Goal: Task Accomplishment & Management: Manage account settings

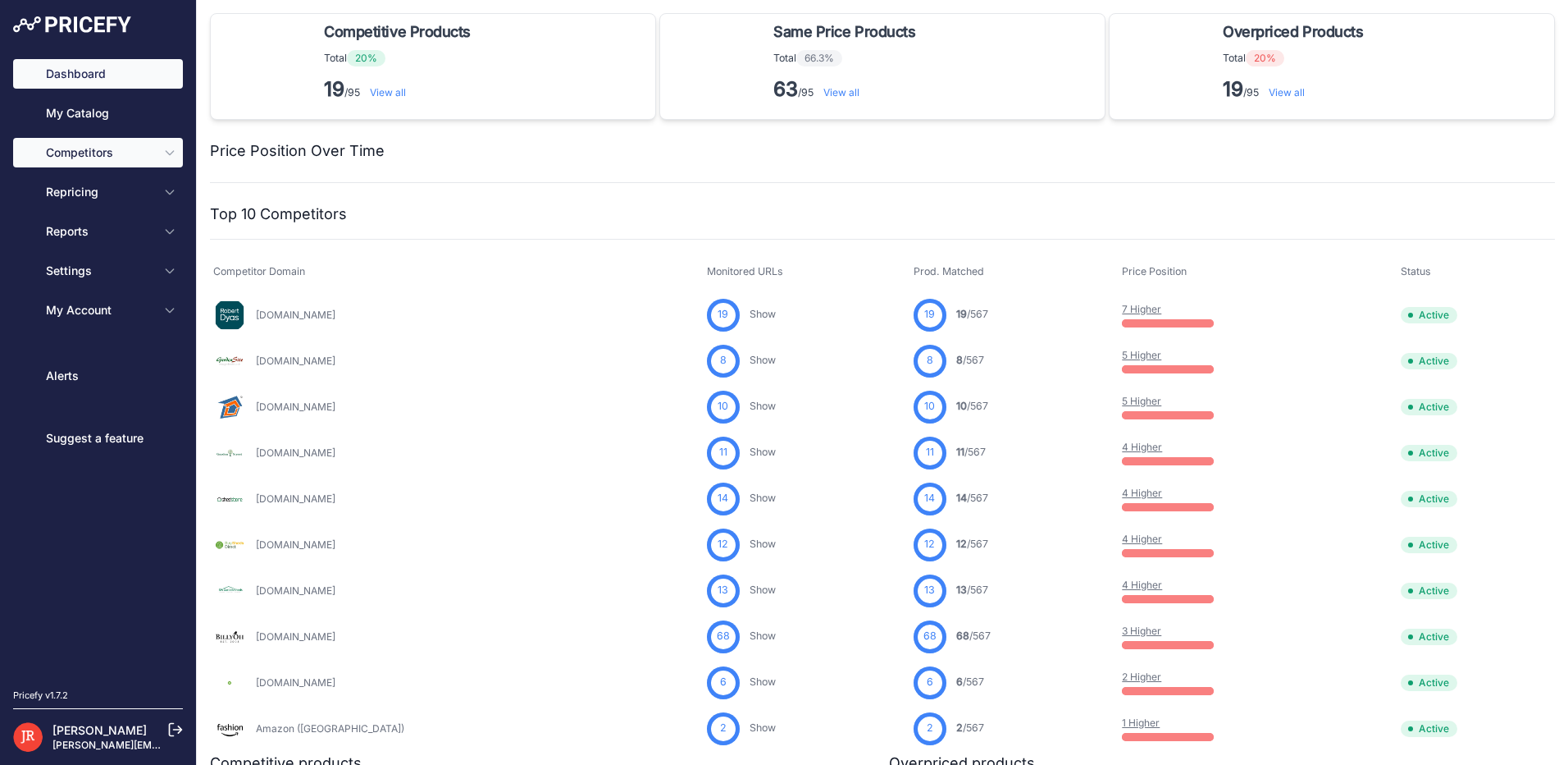
click at [176, 154] on icon "Sidebar" at bounding box center [170, 153] width 13 height 13
click at [167, 163] on button "Competitors" at bounding box center [98, 153] width 170 height 30
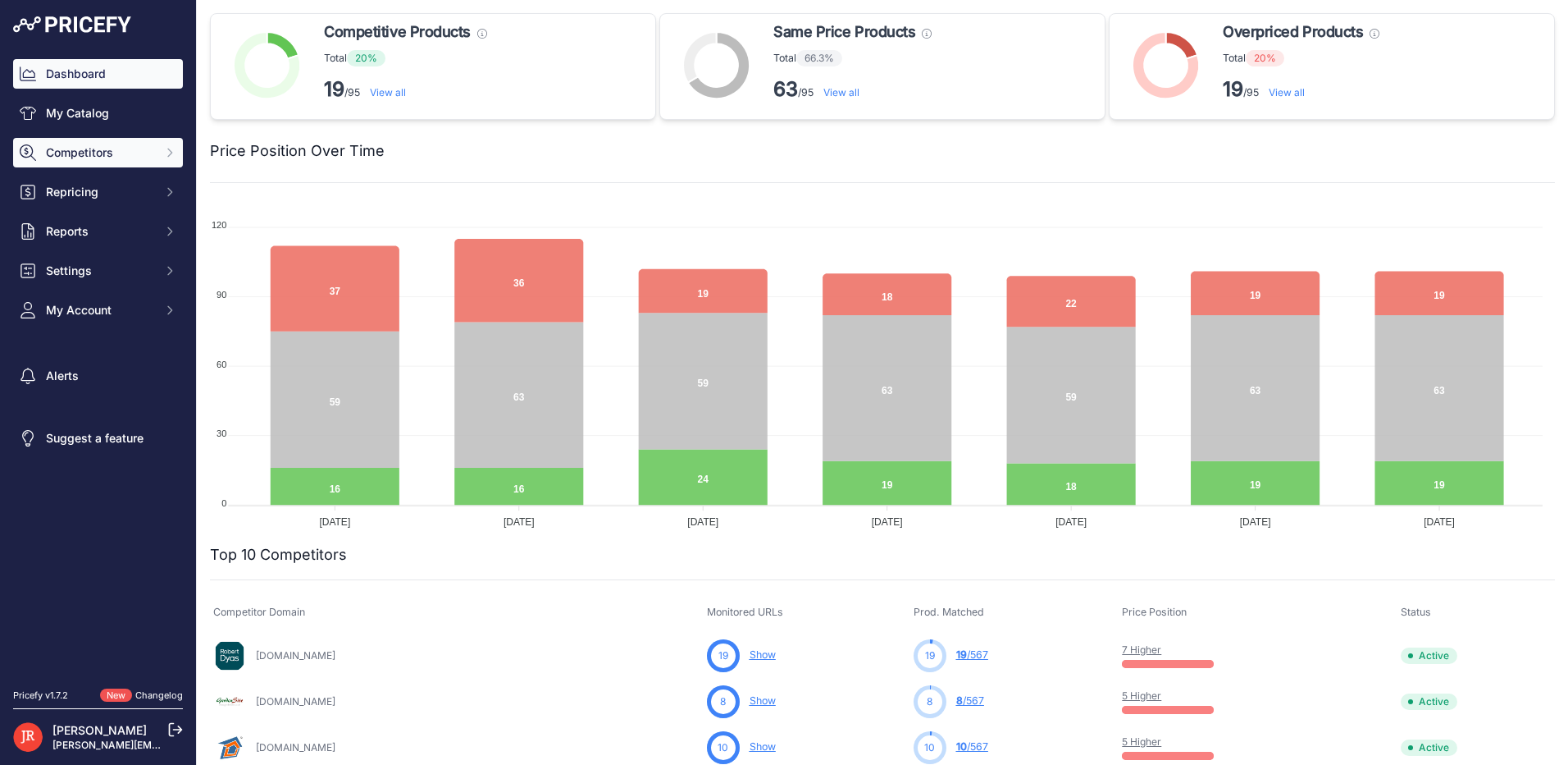
click at [169, 149] on icon "Sidebar" at bounding box center [170, 153] width 13 height 13
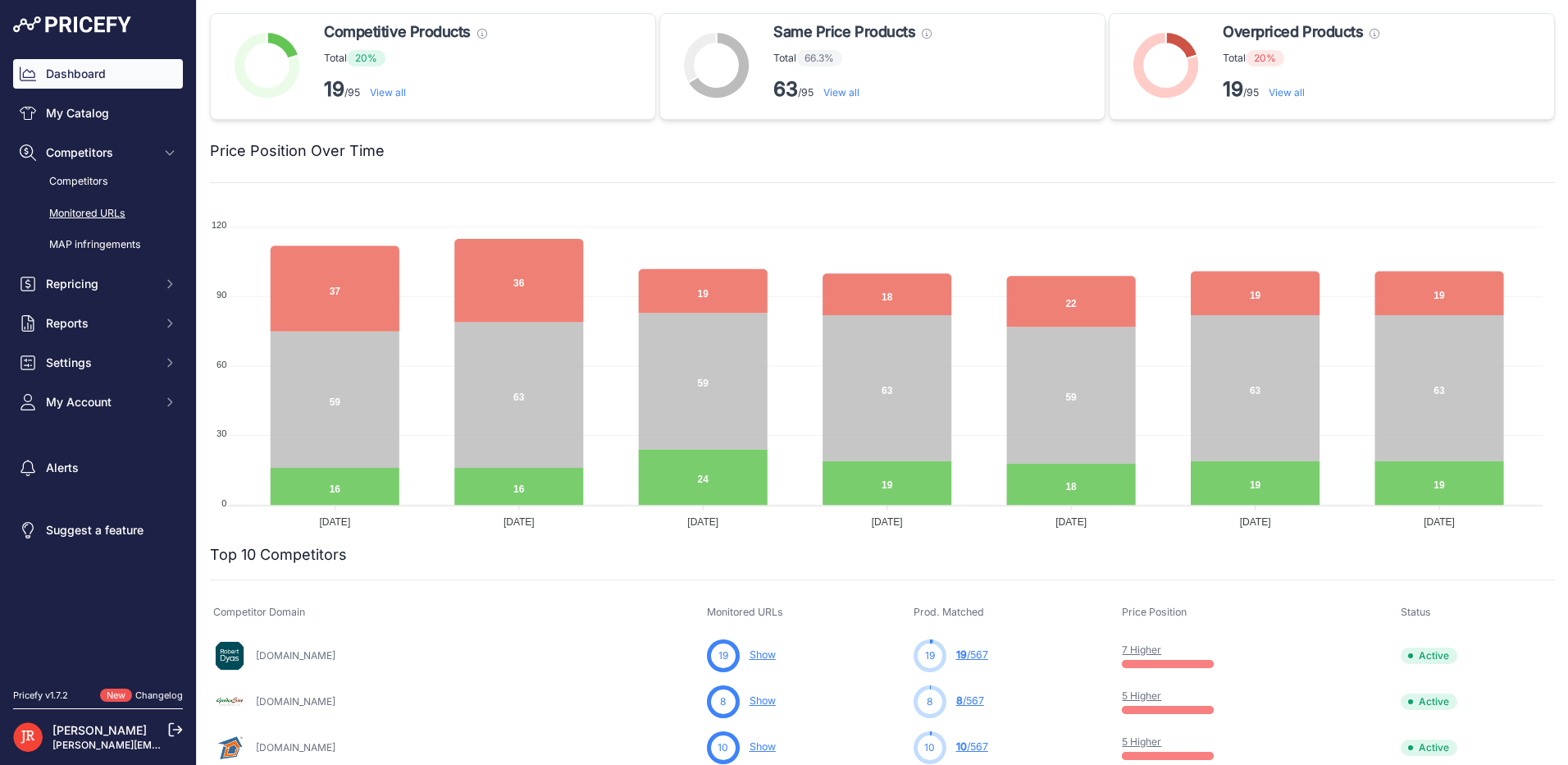
click at [110, 210] on link "Monitored URLs" at bounding box center [98, 213] width 170 height 29
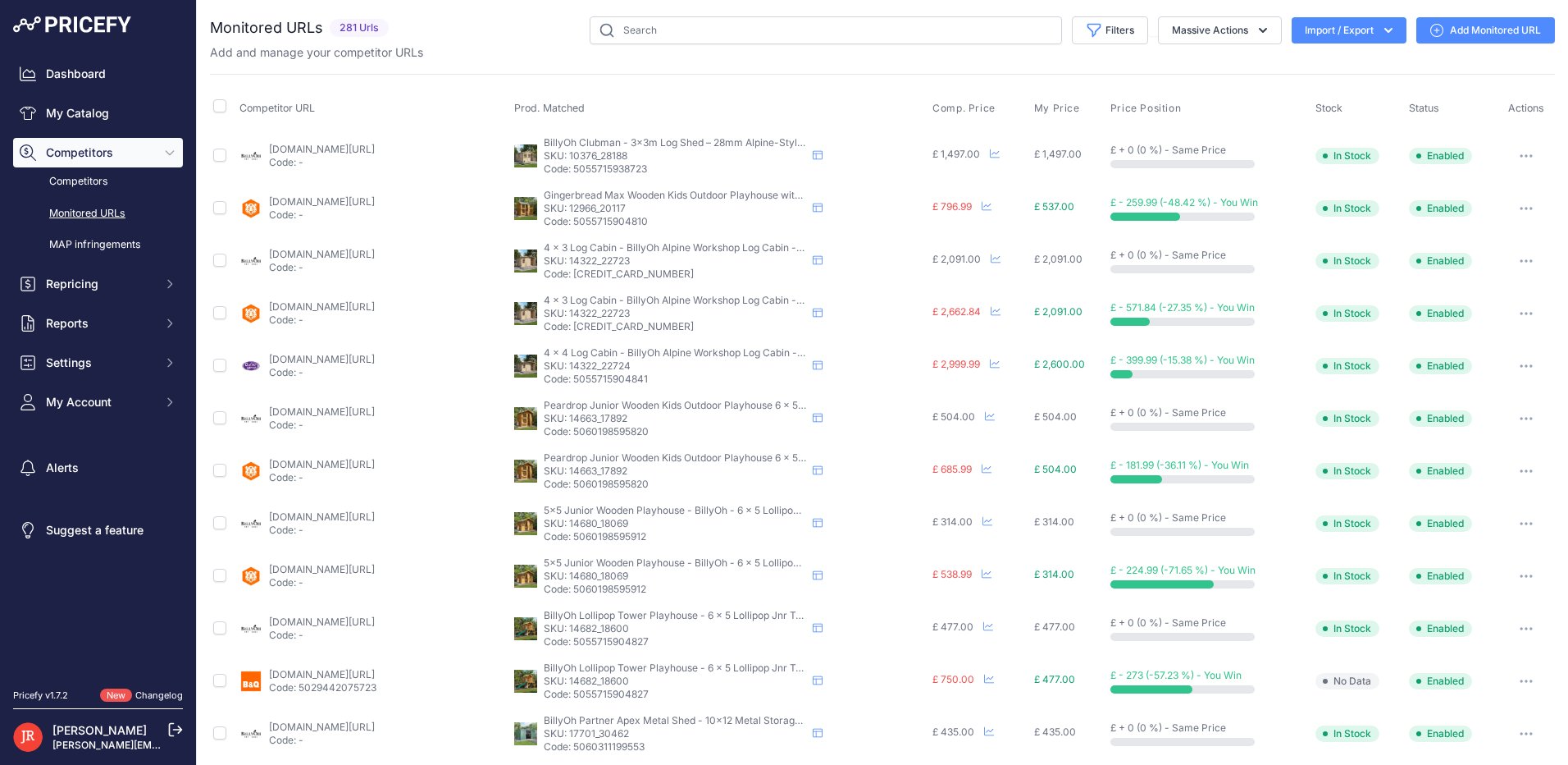
click at [1326, 46] on div "Add and manage your competitor URLs" at bounding box center [882, 53] width 1345 height 16
click at [1326, 39] on button "Import / Export" at bounding box center [1349, 30] width 115 height 26
click at [1309, 90] on div "Export" at bounding box center [1347, 94] width 131 height 30
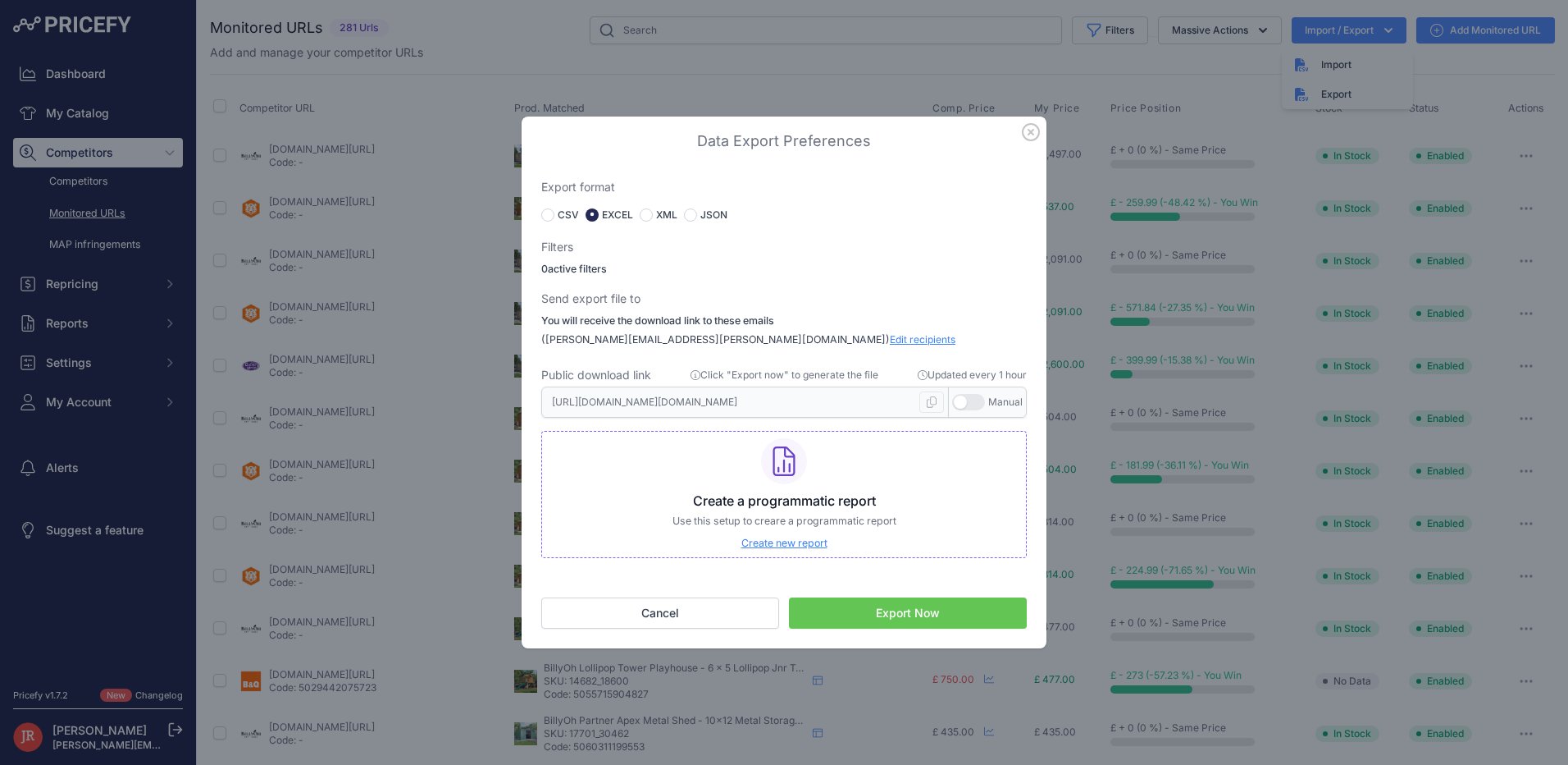
click at [881, 608] on button "Export Now" at bounding box center [908, 613] width 238 height 31
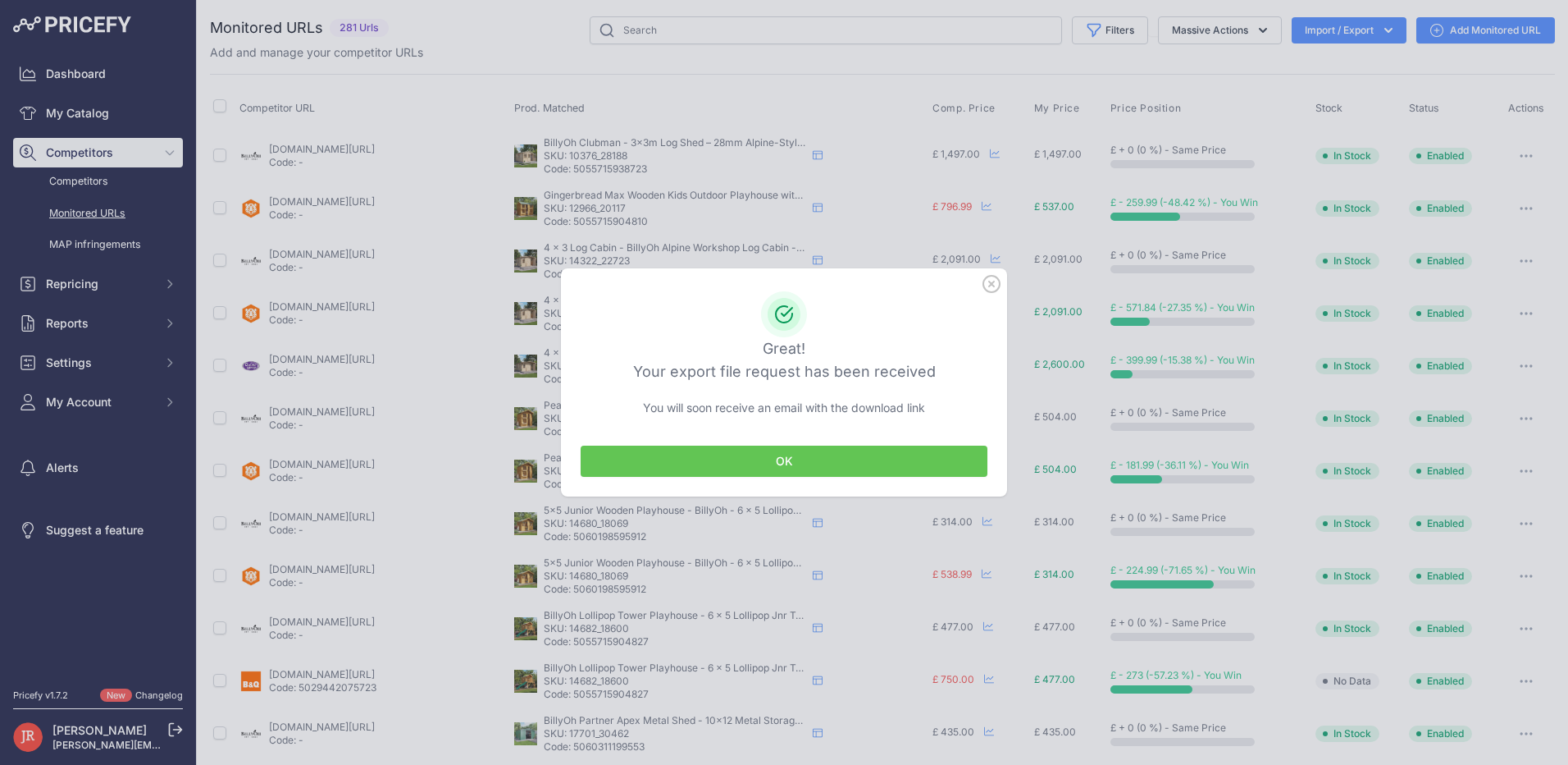
click at [789, 456] on button "OK" at bounding box center [784, 461] width 407 height 31
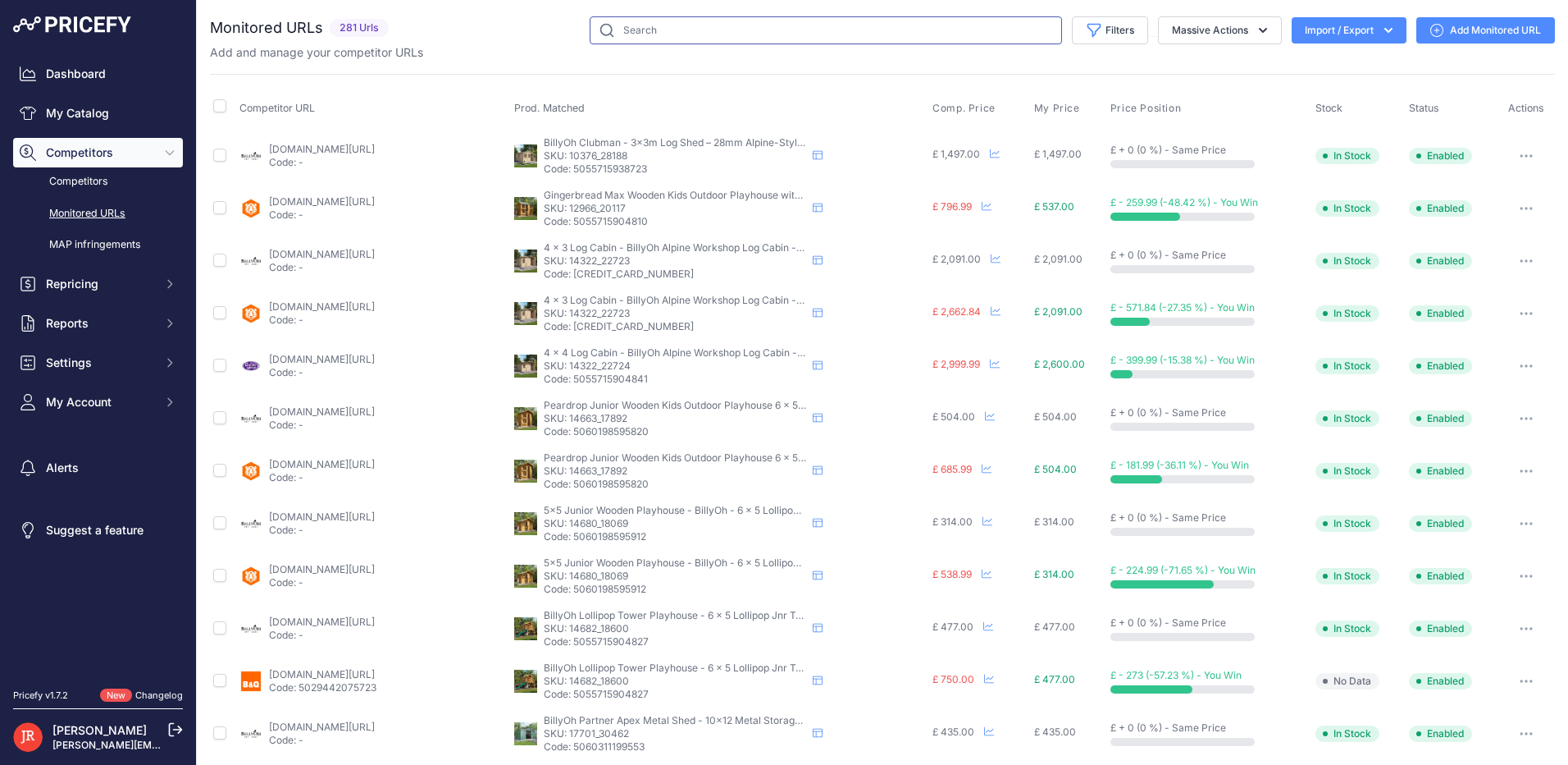
click at [693, 27] on input "text" at bounding box center [826, 30] width 473 height 28
paste input "18898_30327"
type input "18898_30327"
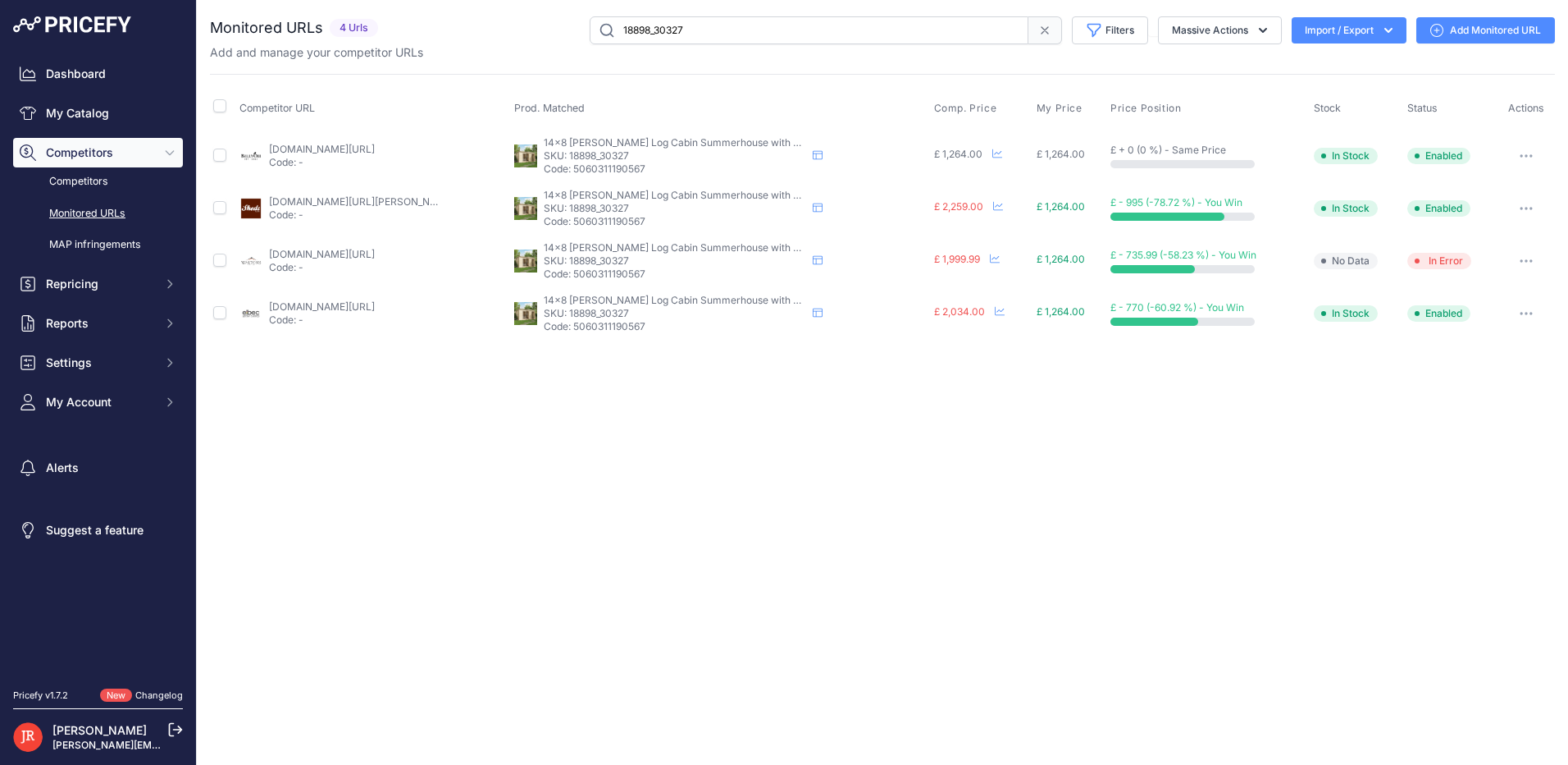
click at [1511, 259] on button "button" at bounding box center [1526, 261] width 33 height 23
drag, startPoint x: 665, startPoint y: 24, endPoint x: 596, endPoint y: 22, distance: 69.0
click at [596, 22] on input "18898_30327" at bounding box center [809, 30] width 439 height 28
click at [1506, 265] on div at bounding box center [1526, 261] width 50 height 23
click at [1518, 259] on button "button" at bounding box center [1526, 261] width 33 height 23
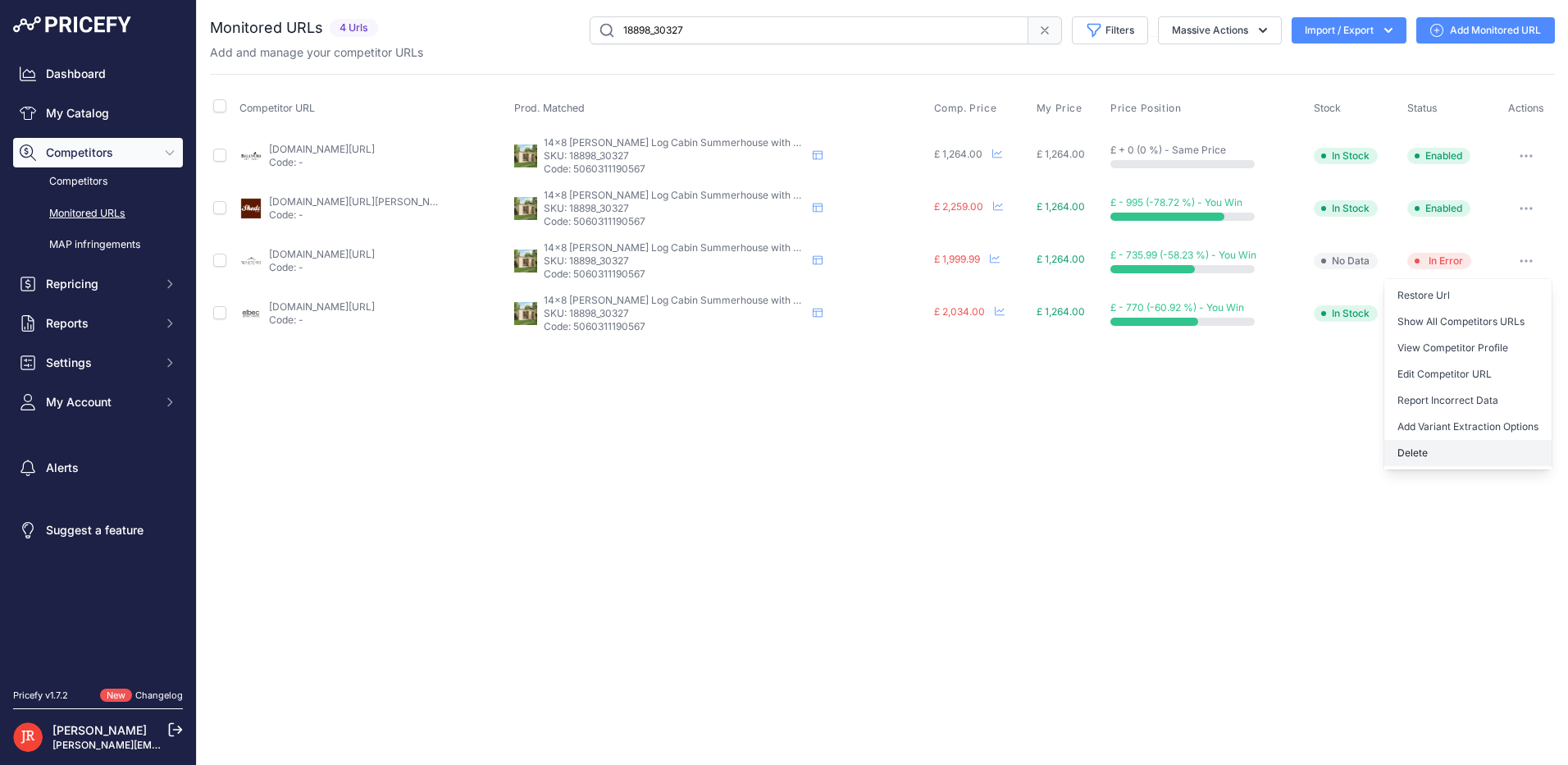
click at [1451, 462] on button "Delete" at bounding box center [1468, 453] width 167 height 26
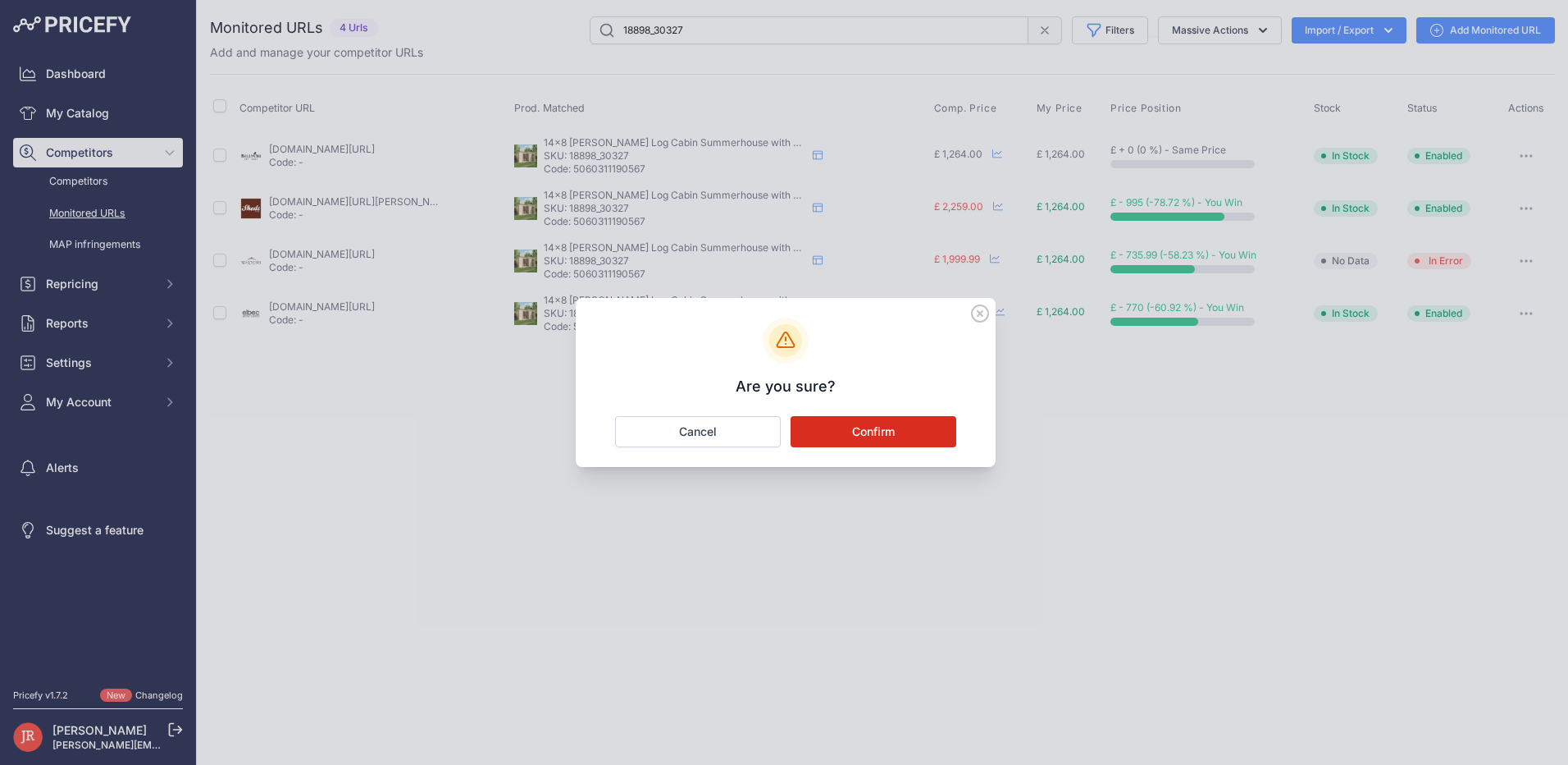
click at [893, 436] on button "Confirm" at bounding box center [874, 432] width 166 height 31
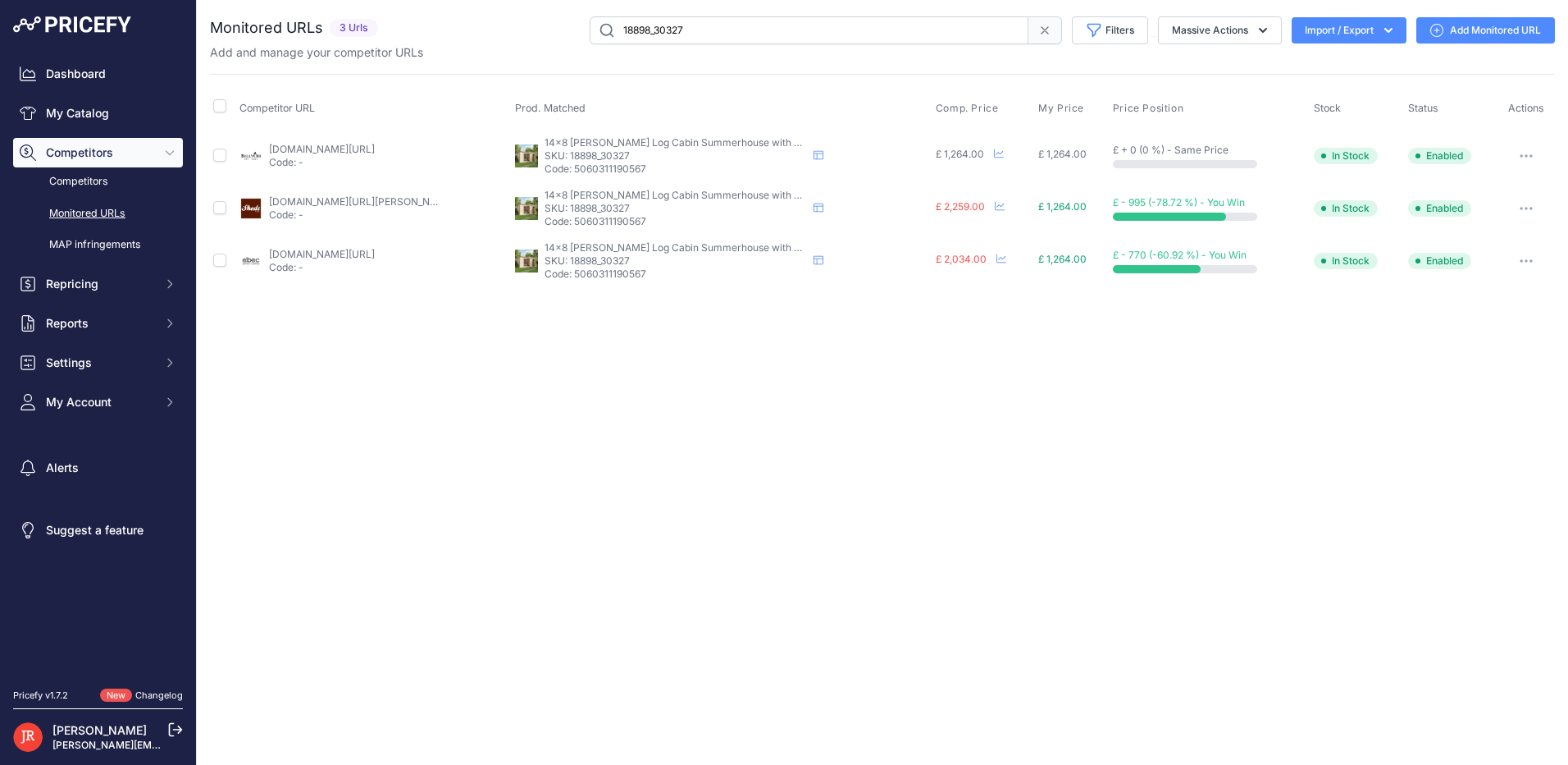
click at [1050, 36] on span at bounding box center [1045, 30] width 34 height 28
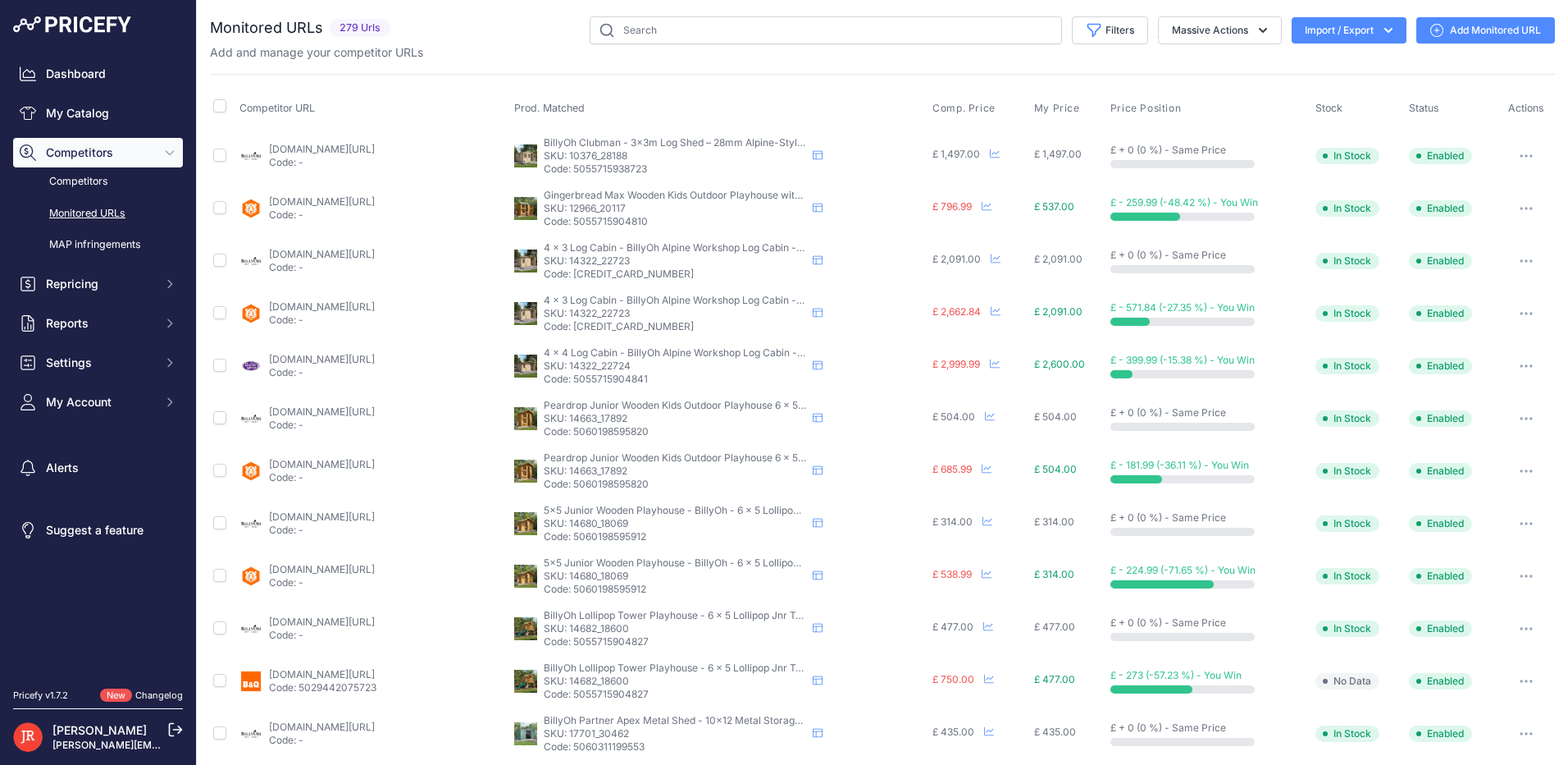
click at [1342, 45] on div "Add and manage your competitor URLs" at bounding box center [882, 53] width 1345 height 16
click at [1347, 40] on button "Import / Export" at bounding box center [1349, 30] width 115 height 26
click at [1327, 94] on div "Export" at bounding box center [1347, 94] width 131 height 30
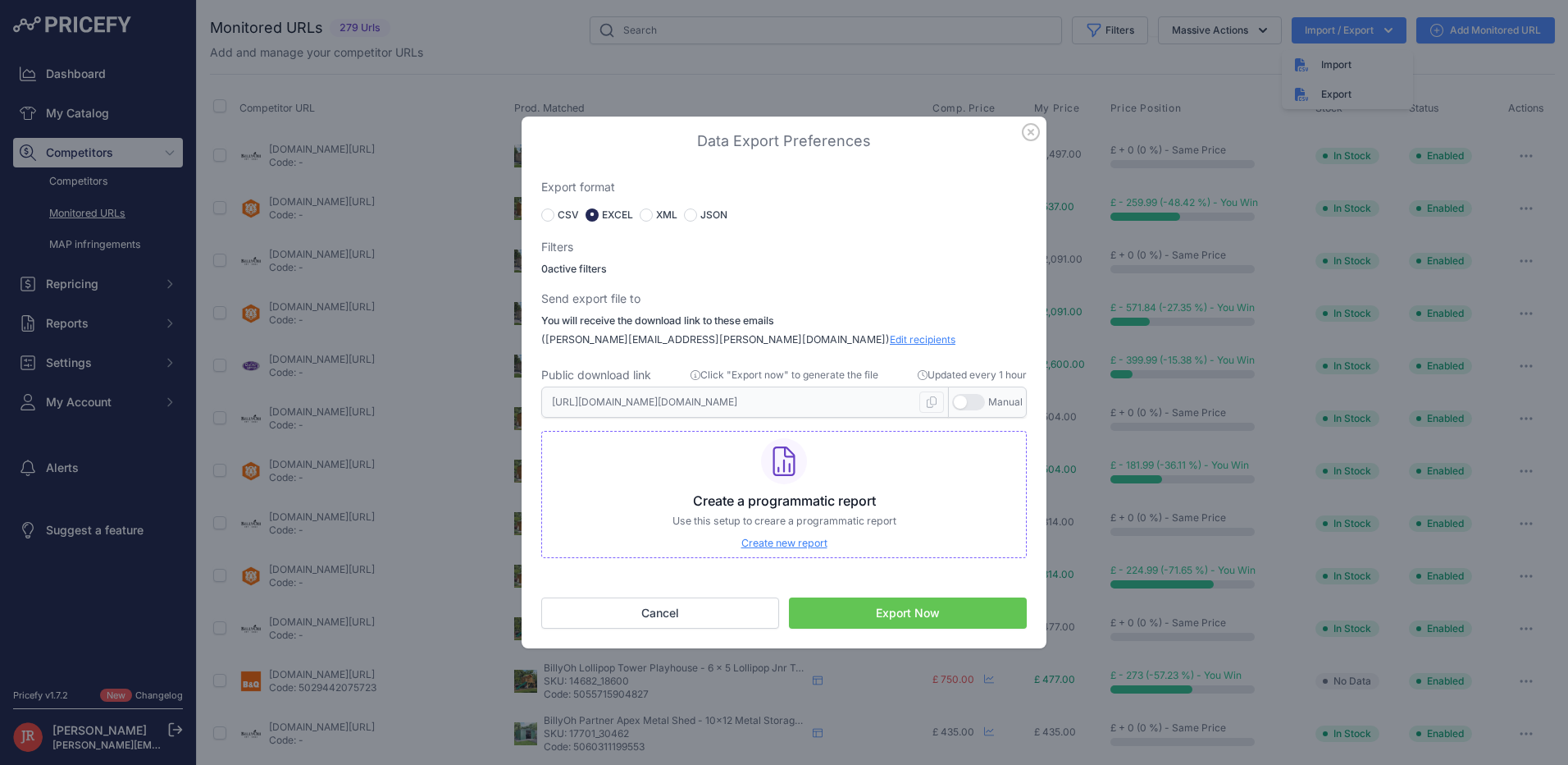
click at [885, 607] on button "Export Now" at bounding box center [908, 613] width 238 height 31
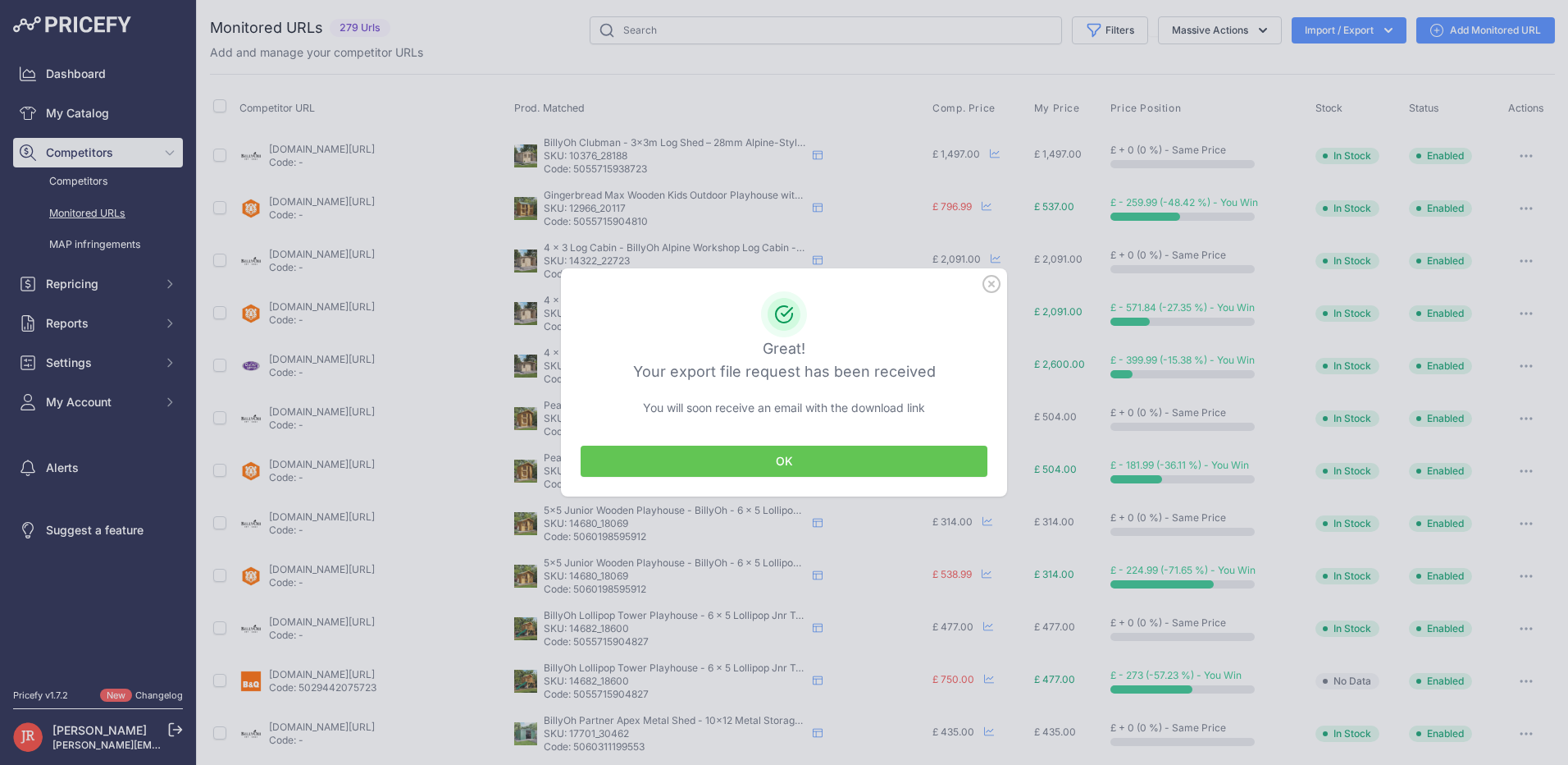
click at [782, 464] on button "OK" at bounding box center [784, 461] width 407 height 31
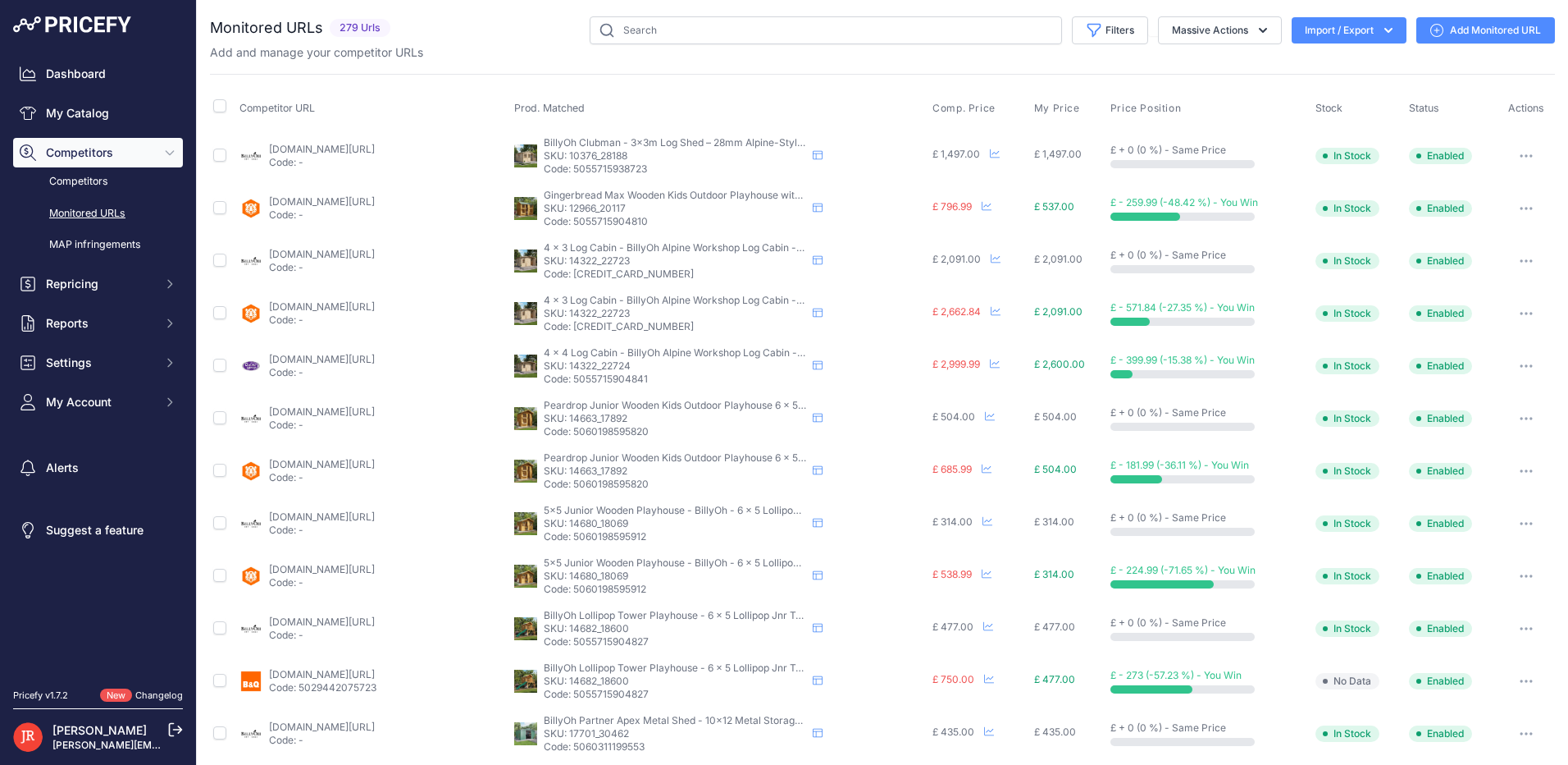
click at [1358, 34] on button "Import / Export" at bounding box center [1349, 30] width 115 height 26
click at [1339, 94] on div "Export" at bounding box center [1347, 94] width 131 height 30
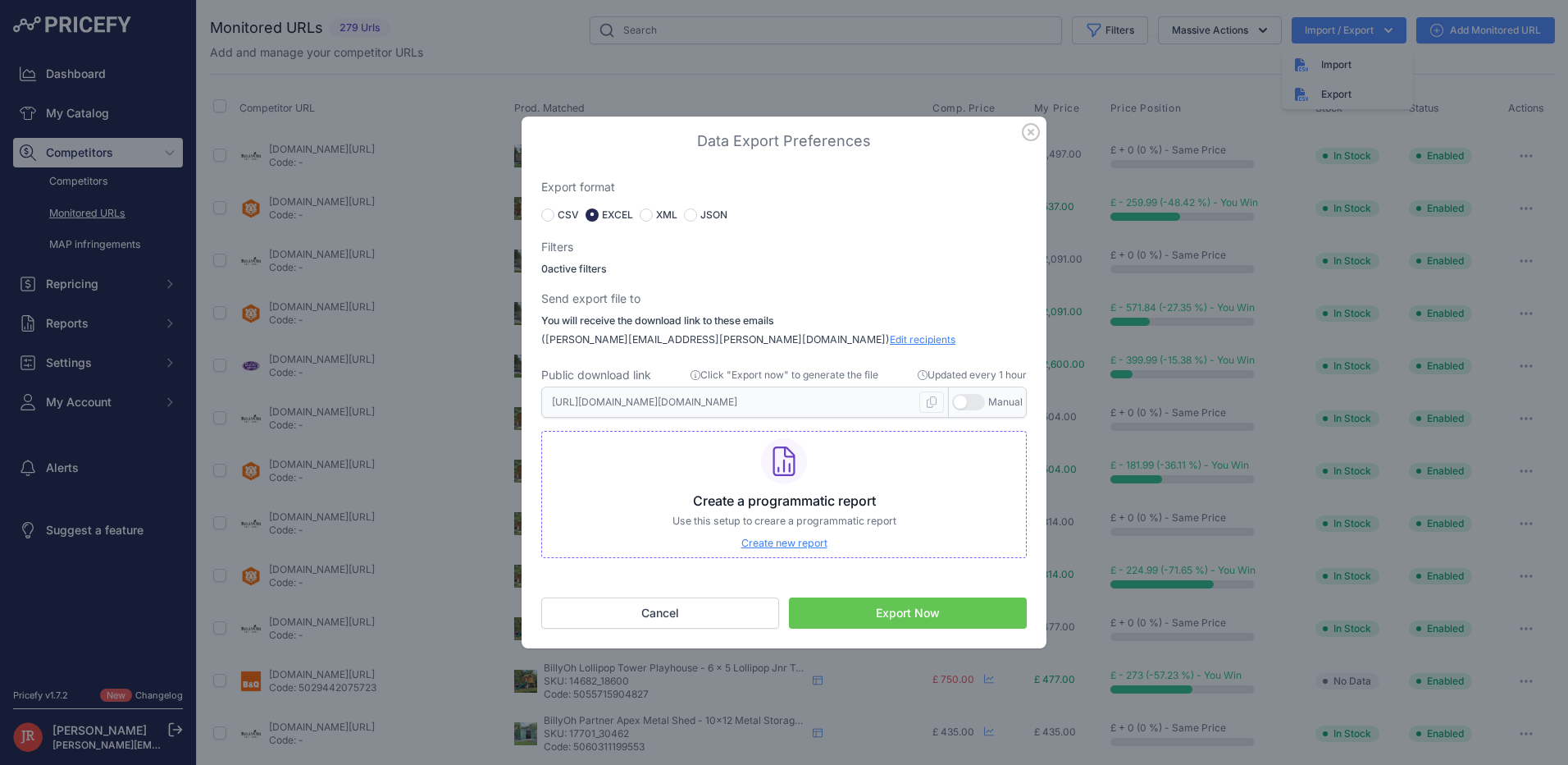
click at [890, 341] on span "Edit recipients" at bounding box center [923, 339] width 66 height 12
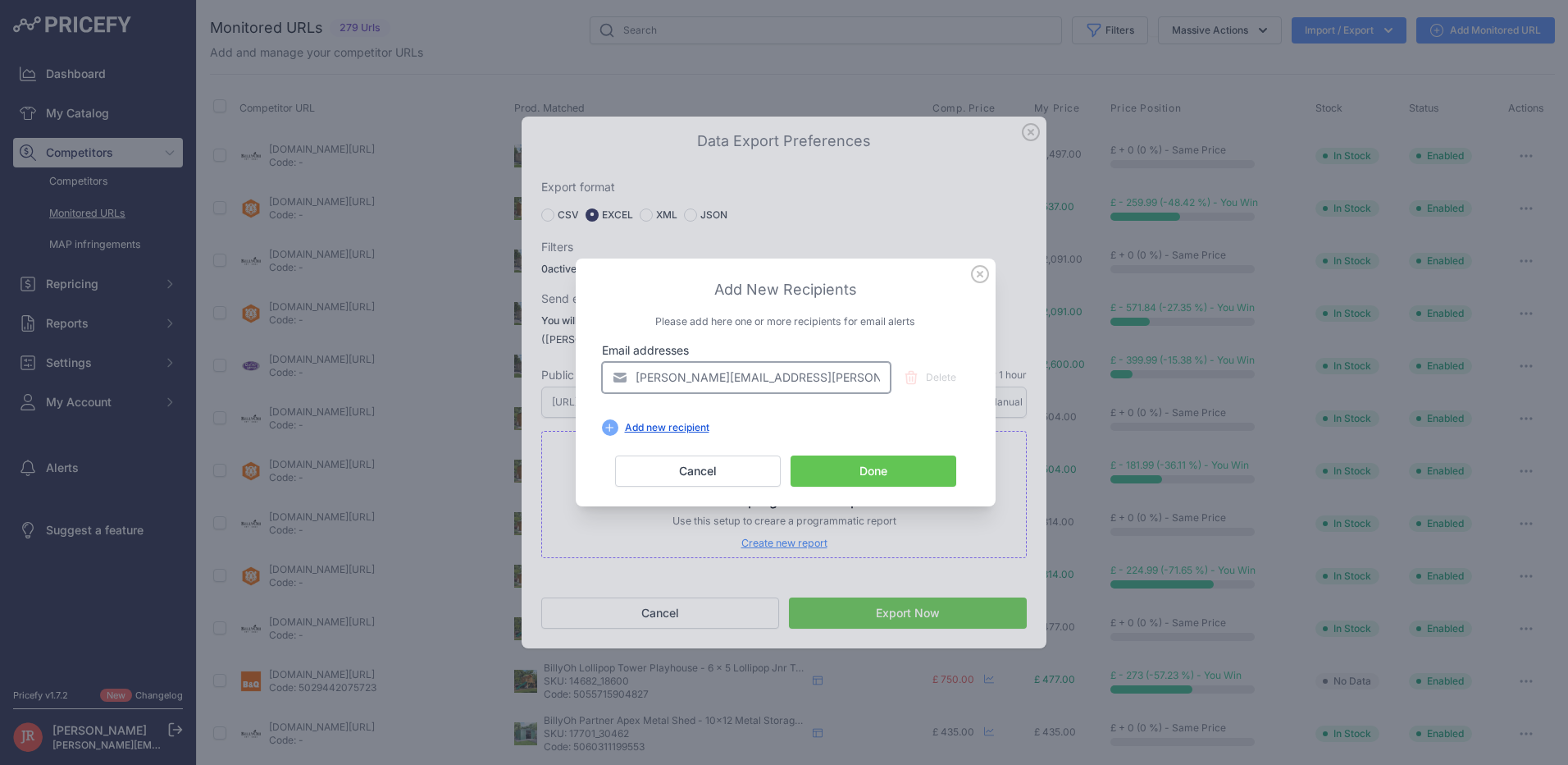
drag, startPoint x: 697, startPoint y: 378, endPoint x: 461, endPoint y: 428, distance: 241.2
click at [463, 428] on div "​ Add New Recipients Please add here one or more recipients for email alerts Em…" at bounding box center [784, 382] width 1568 height 765
type input "[PERSON_NAME][EMAIL_ADDRESS][PERSON_NAME][DOMAIN_NAME]"
click at [863, 468] on button "Done" at bounding box center [874, 471] width 166 height 31
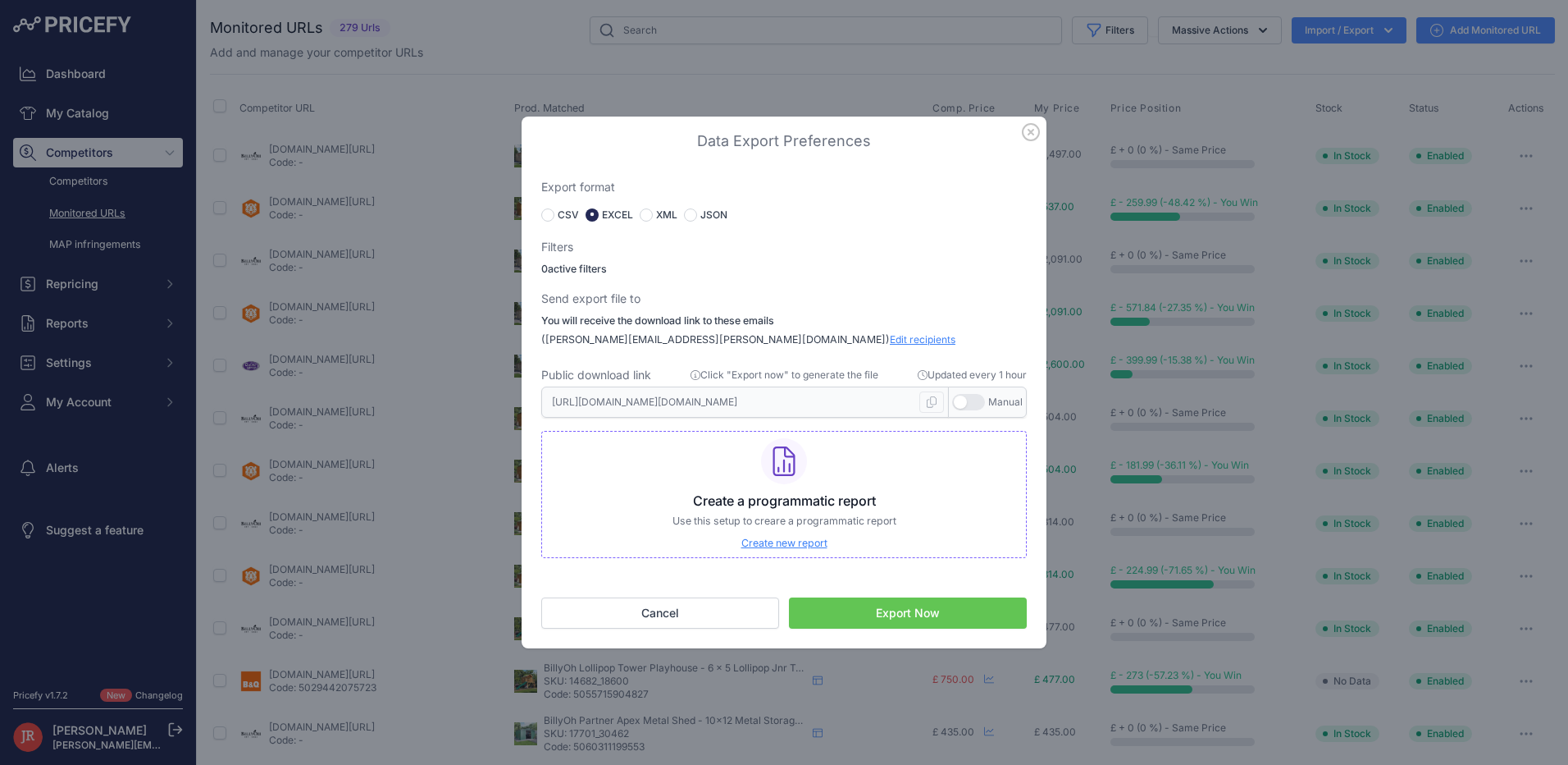
click at [896, 616] on button "Export Now" at bounding box center [908, 613] width 238 height 31
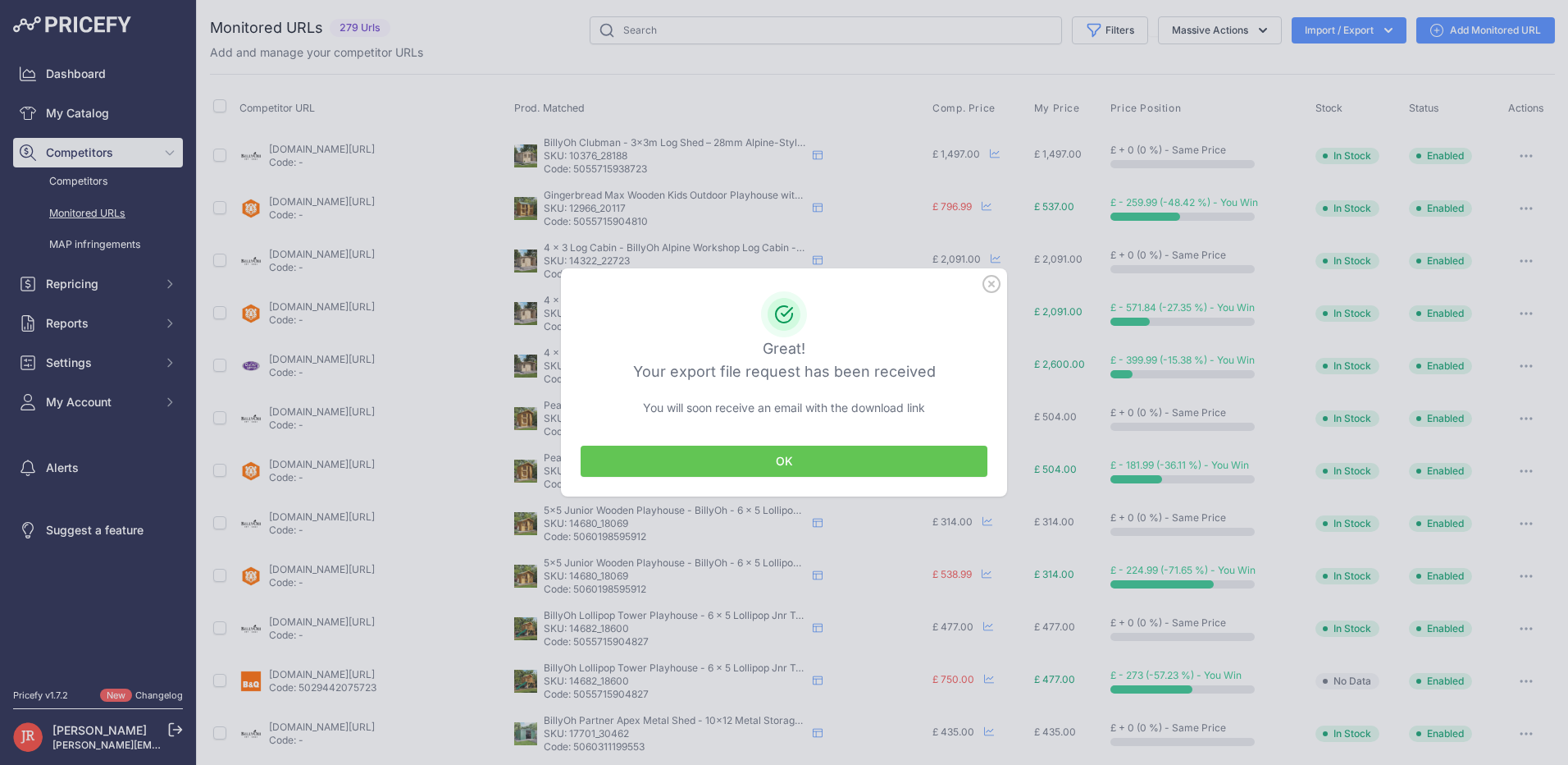
click at [832, 469] on button "OK" at bounding box center [784, 461] width 407 height 31
